Goal: Transaction & Acquisition: Purchase product/service

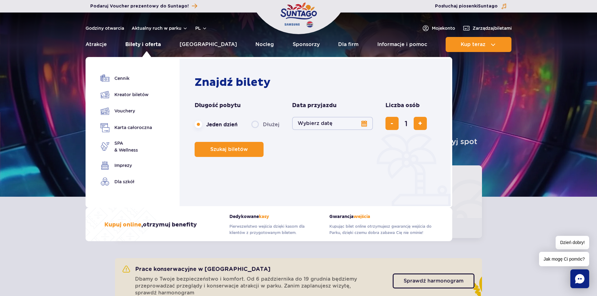
click at [158, 45] on link "Bilety i oferta" at bounding box center [142, 44] width 35 height 15
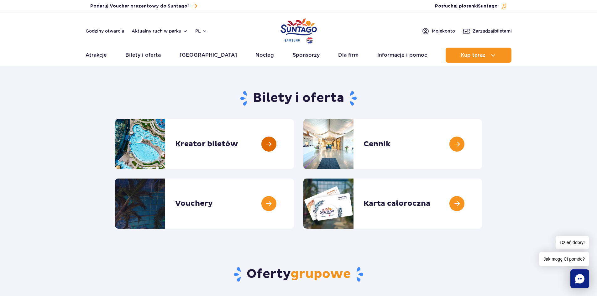
click at [294, 136] on link at bounding box center [294, 144] width 0 height 50
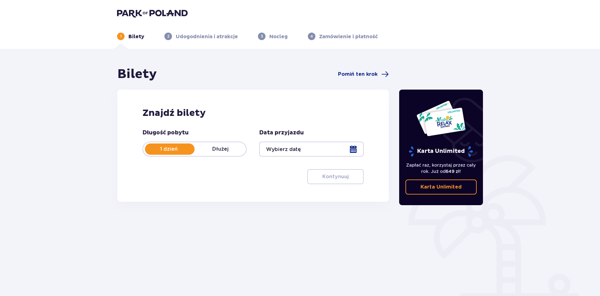
click at [311, 149] on div at bounding box center [311, 149] width 104 height 15
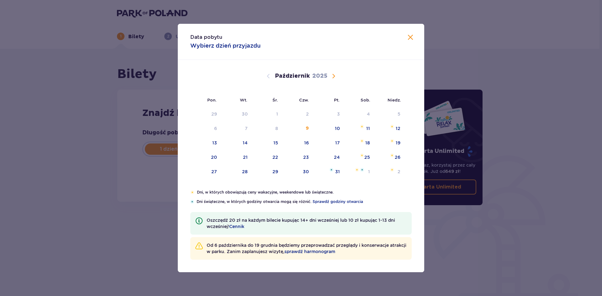
click at [308, 130] on div "9" at bounding box center [307, 128] width 3 height 6
type input "09.10.25"
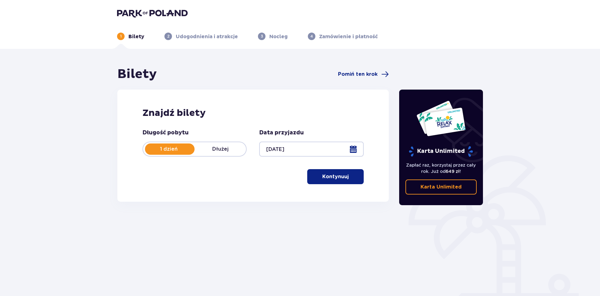
click at [325, 180] on p "Kontynuuj" at bounding box center [335, 176] width 26 height 7
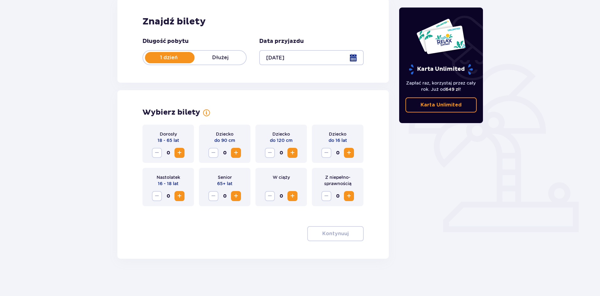
scroll to position [92, 0]
click at [177, 155] on span "Zwiększ" at bounding box center [180, 153] width 8 height 8
click at [334, 234] on p "Kontynuuj" at bounding box center [335, 233] width 26 height 7
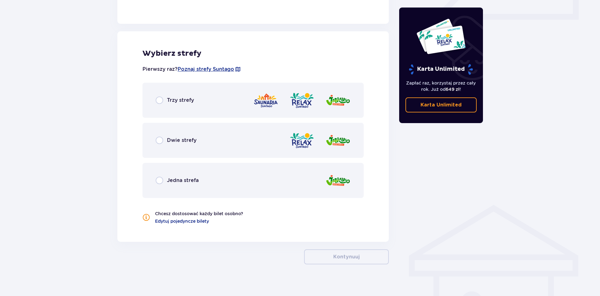
scroll to position [310, 0]
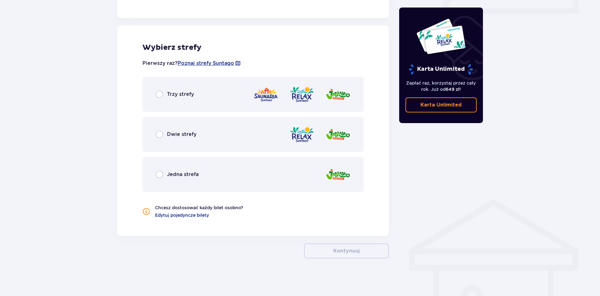
click at [162, 94] on input "radio" at bounding box center [160, 95] width 8 height 8
radio input "true"
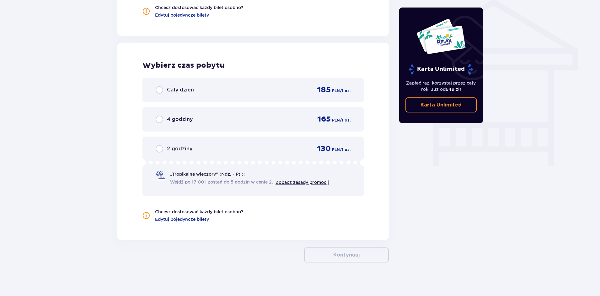
scroll to position [515, 0]
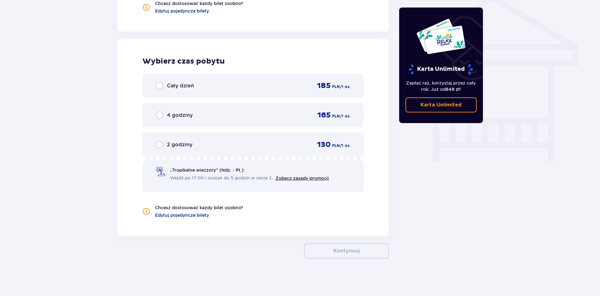
click at [158, 86] on input "radio" at bounding box center [160, 86] width 8 height 8
radio input "true"
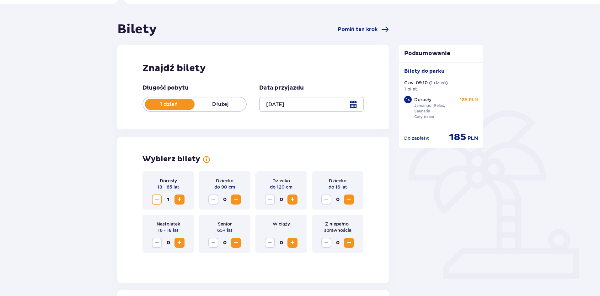
scroll to position [17, 0]
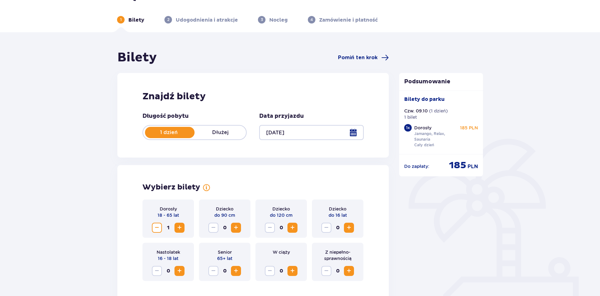
click at [350, 132] on div at bounding box center [311, 132] width 104 height 15
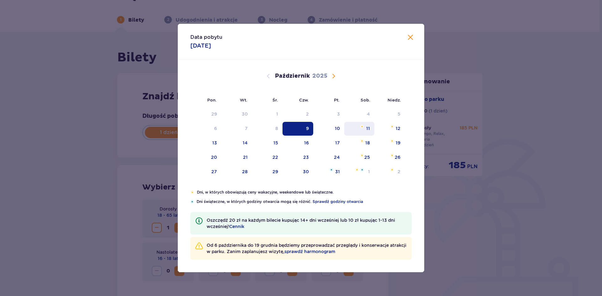
click at [357, 130] on div "11" at bounding box center [359, 129] width 30 height 14
type input "11.10.25"
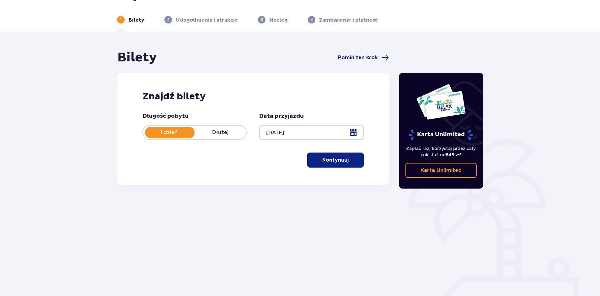
click at [338, 157] on p "Kontynuuj" at bounding box center [335, 160] width 26 height 7
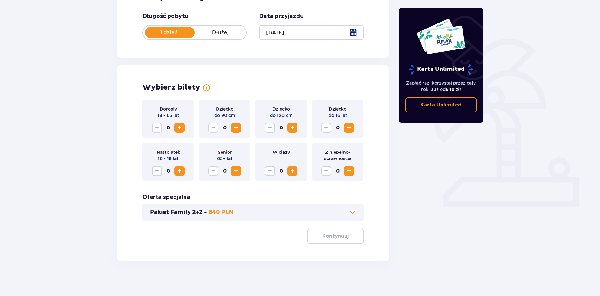
scroll to position [119, 0]
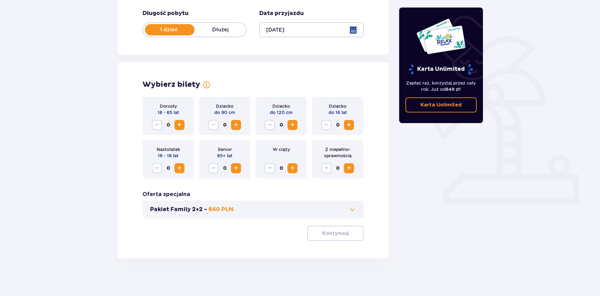
click at [179, 124] on span "Zwiększ" at bounding box center [180, 125] width 8 height 8
click at [337, 238] on button "Kontynuuj" at bounding box center [335, 233] width 56 height 15
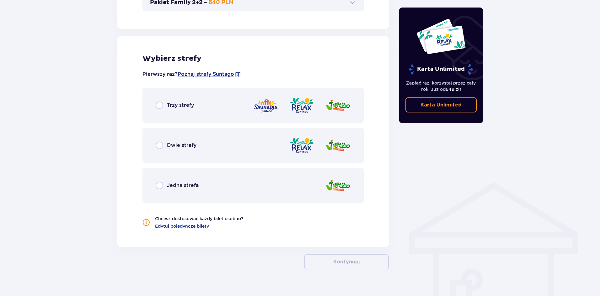
scroll to position [338, 0]
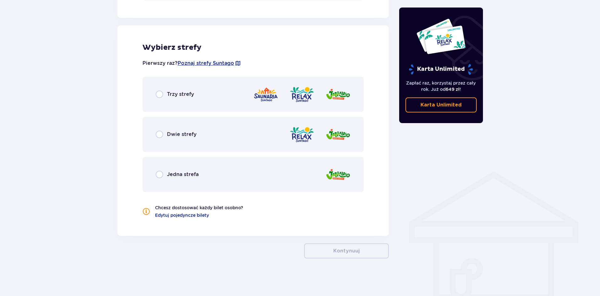
click at [160, 97] on input "radio" at bounding box center [160, 95] width 8 height 8
radio input "true"
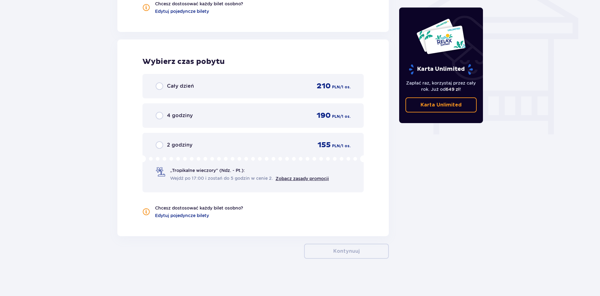
scroll to position [542, 0]
